Goal: Task Accomplishment & Management: Complete application form

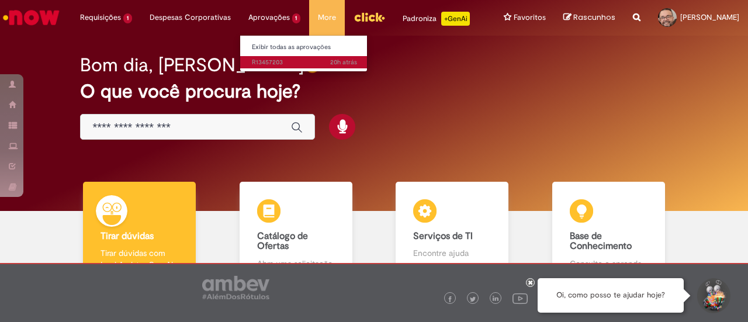
click at [256, 58] on span "20h atrás 20 horas atrás R13457203" at bounding box center [304, 62] width 105 height 9
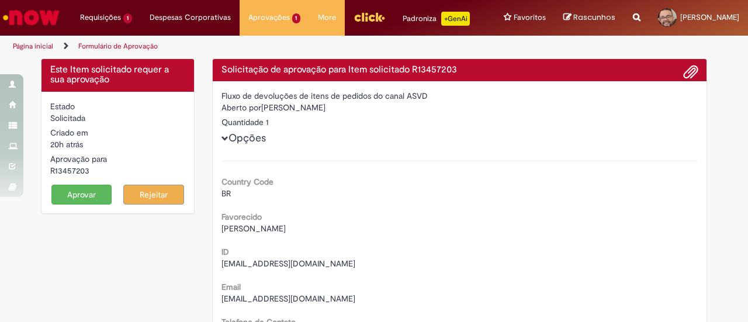
click at [77, 168] on div "R13457203" at bounding box center [117, 171] width 135 height 12
copy div "R13457203"
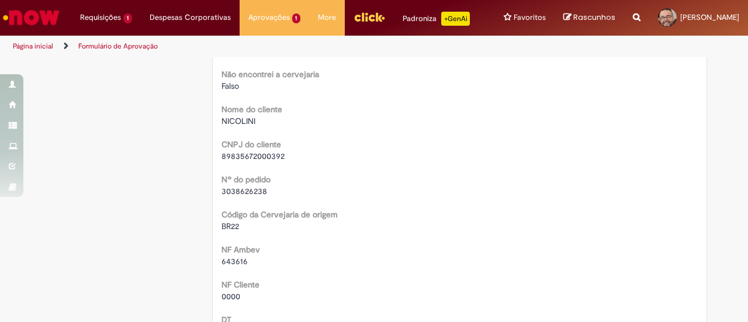
scroll to position [604, 0]
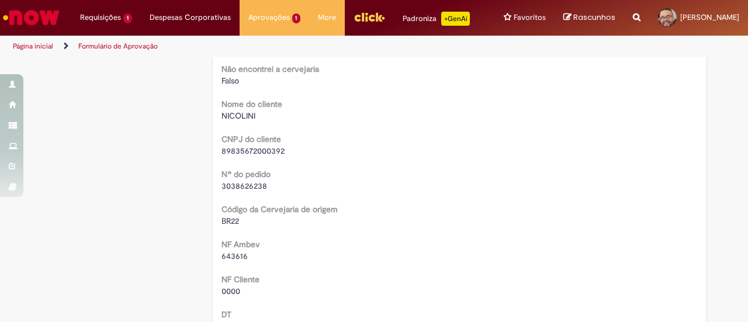
click at [236, 188] on span "3038626238" at bounding box center [244, 186] width 46 height 11
copy span "3038626238"
click at [235, 254] on span "643616" at bounding box center [234, 256] width 26 height 11
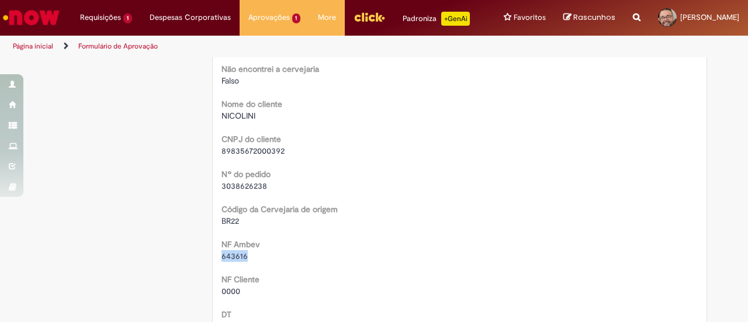
copy span "643616"
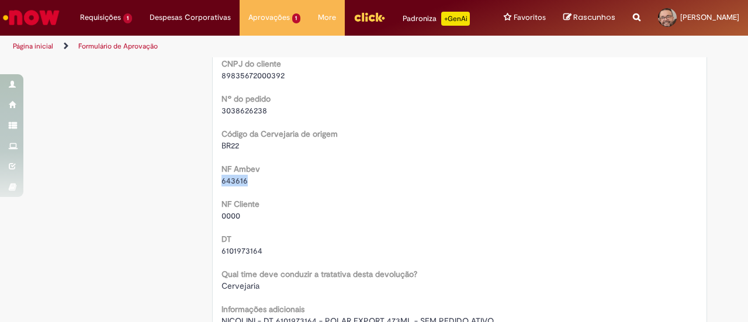
scroll to position [697, 0]
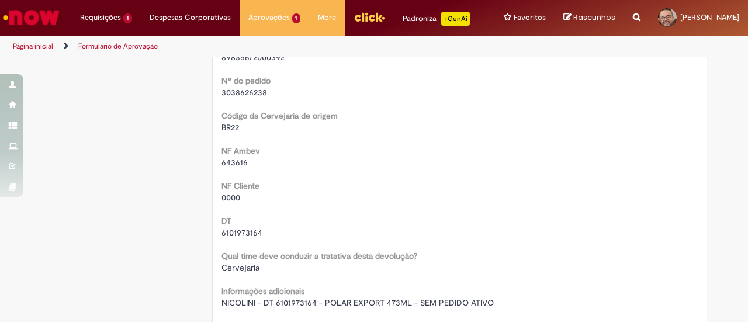
click at [240, 228] on span "6101973164" at bounding box center [241, 232] width 41 height 11
copy span "6101973164"
click at [240, 301] on span "NICOLINI - DT 6101973164 - POLAR EXPORT 473ML - SEM PEDIDO ATIVO" at bounding box center [357, 302] width 272 height 11
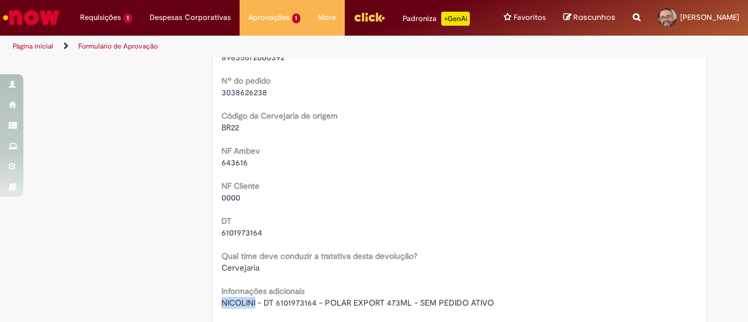
copy span "NICOLINI"
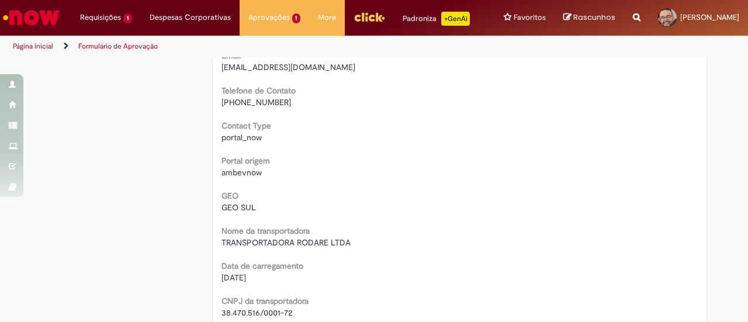
scroll to position [0, 0]
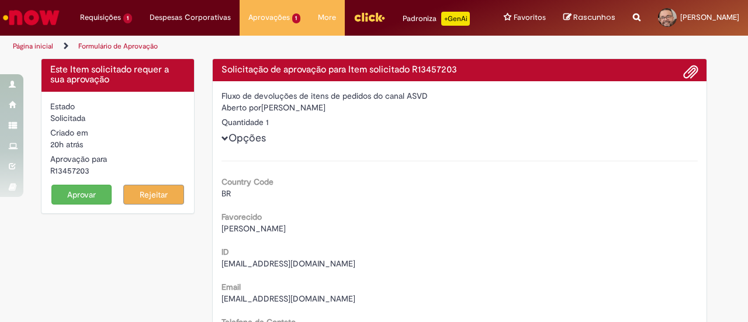
click at [82, 188] on button "Aprovar" at bounding box center [81, 195] width 61 height 20
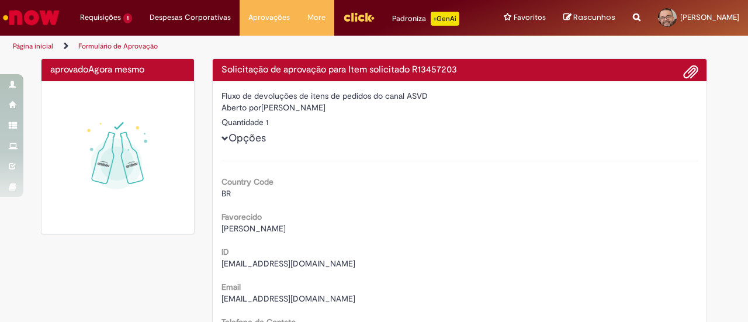
click at [356, 16] on img "Menu Cabeçalho" at bounding box center [359, 17] width 32 height 18
